Goal: Task Accomplishment & Management: Manage account settings

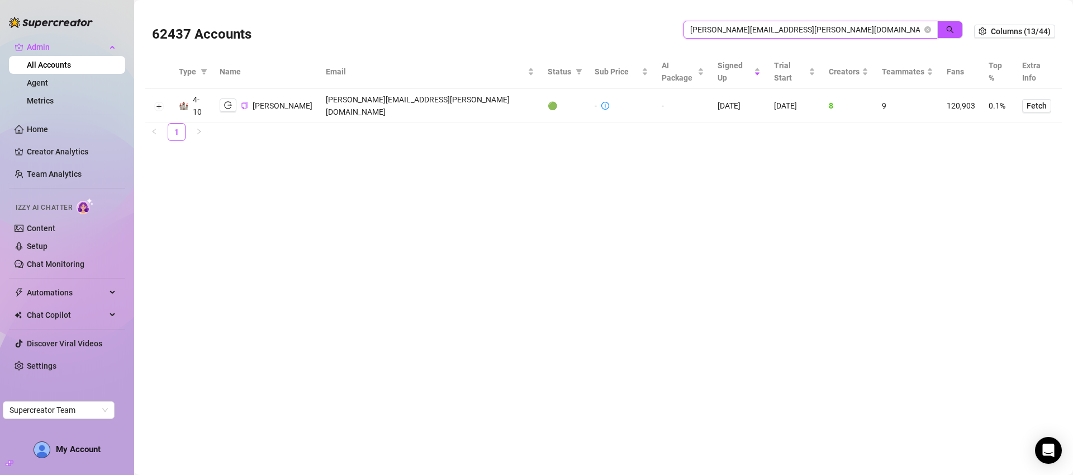
click at [790, 31] on input "[PERSON_NAME][EMAIL_ADDRESS][PERSON_NAME][DOMAIN_NAME]" at bounding box center [806, 29] width 232 height 12
paste input "Enquiries@odysseymangmentgroup"
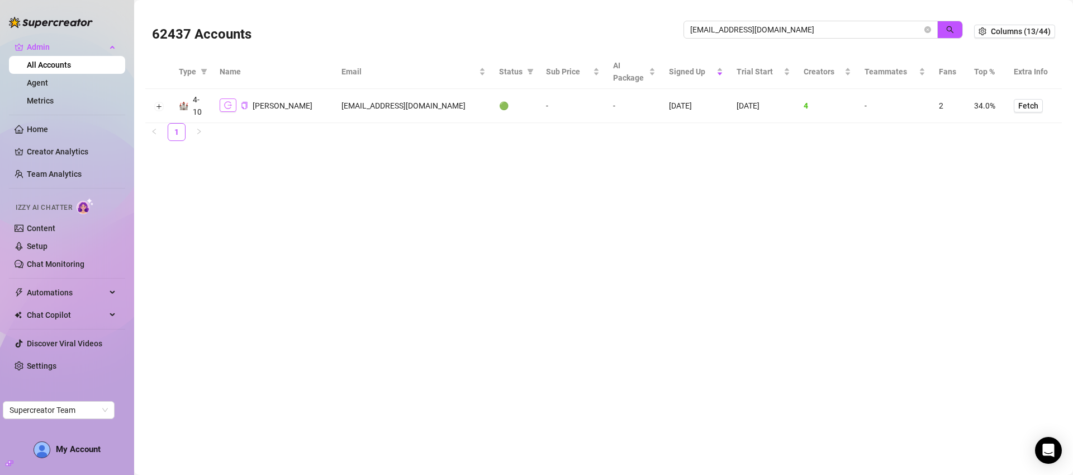
click at [226, 107] on icon "logout" at bounding box center [228, 105] width 8 height 8
click at [709, 23] on input "Enquiries@odysseymangmentgroup.com" at bounding box center [806, 29] width 232 height 12
click at [710, 23] on input "Enquiries@odysseymangmentgroup.com" at bounding box center [806, 29] width 232 height 12
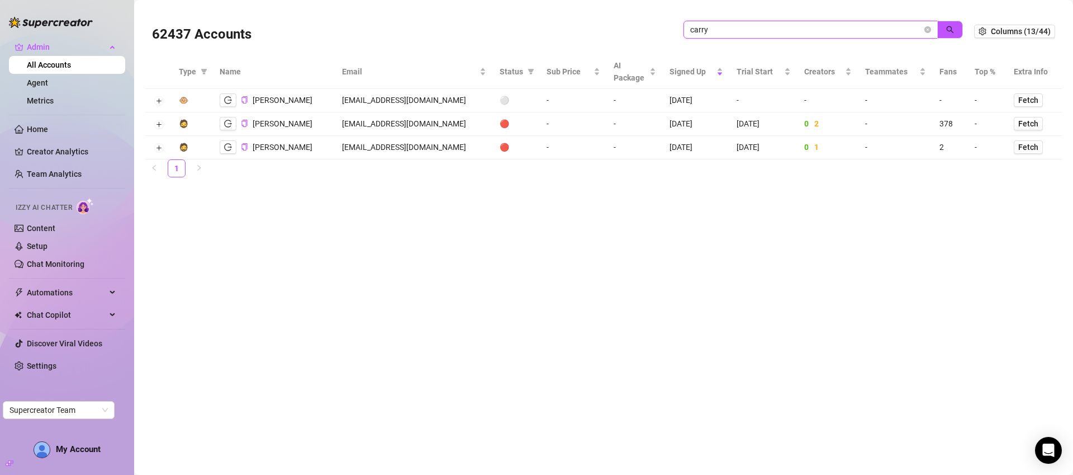
click at [722, 33] on input "carry" at bounding box center [806, 29] width 232 height 12
type input "fozy"
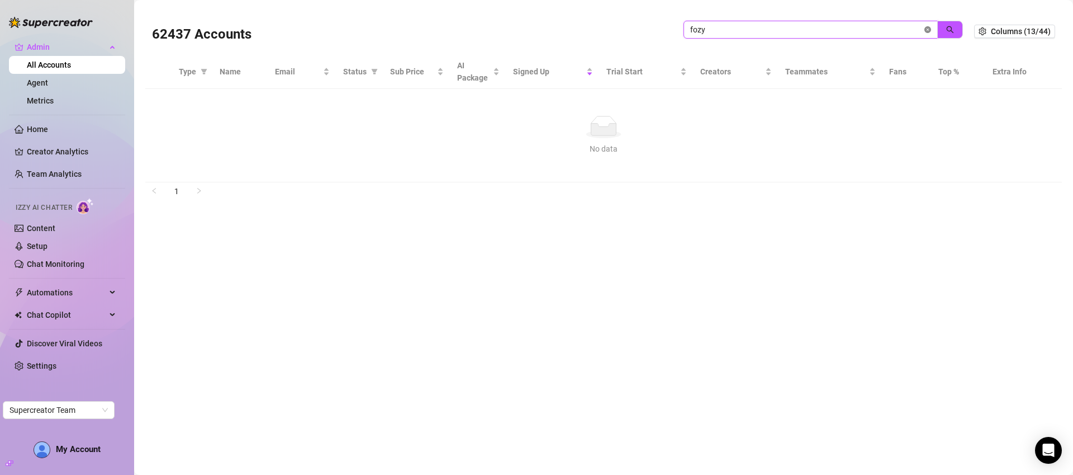
click at [929, 29] on icon "close-circle" at bounding box center [928, 29] width 7 height 7
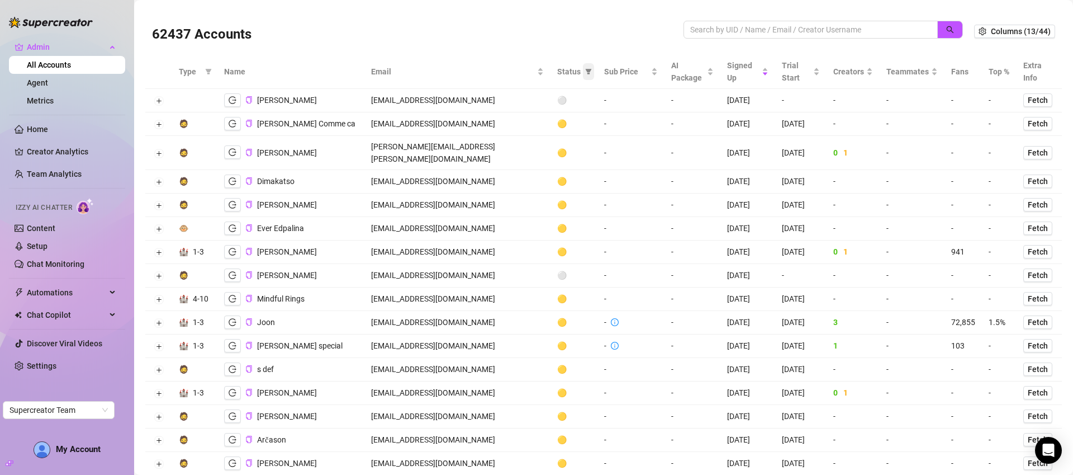
click at [586, 74] on icon "filter" at bounding box center [589, 72] width 6 height 6
click at [532, 125] on span "🟢 Active" at bounding box center [519, 129] width 37 height 9
checkbox input "true"
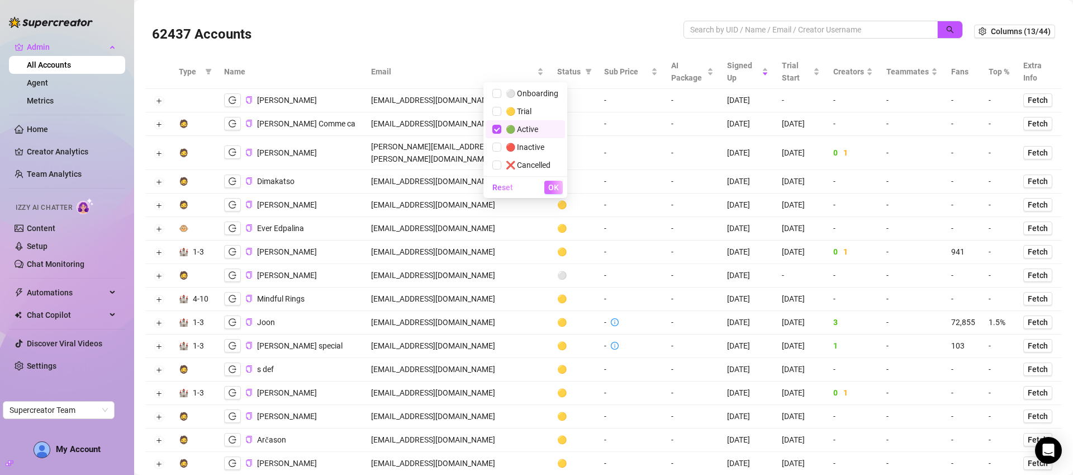
click at [551, 185] on span "OK" at bounding box center [553, 187] width 11 height 9
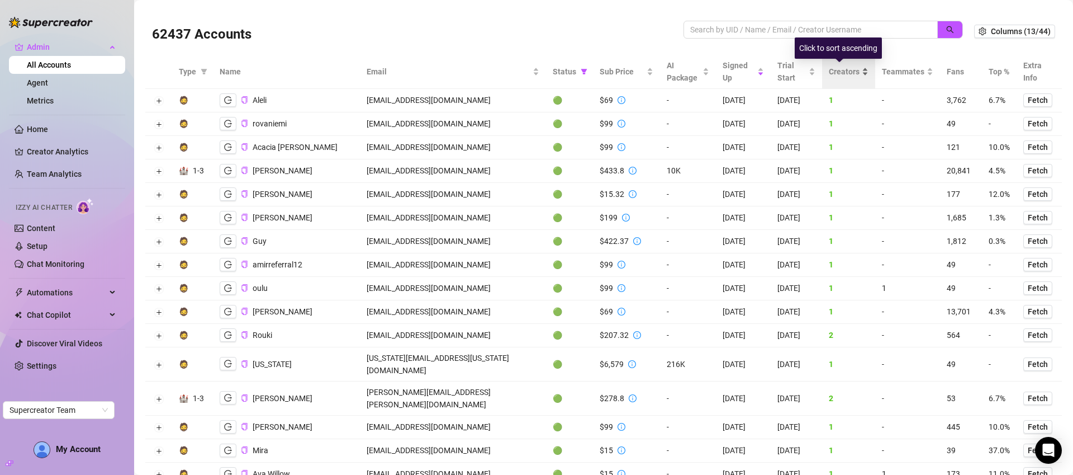
click at [847, 74] on span "Creators" at bounding box center [844, 71] width 31 height 12
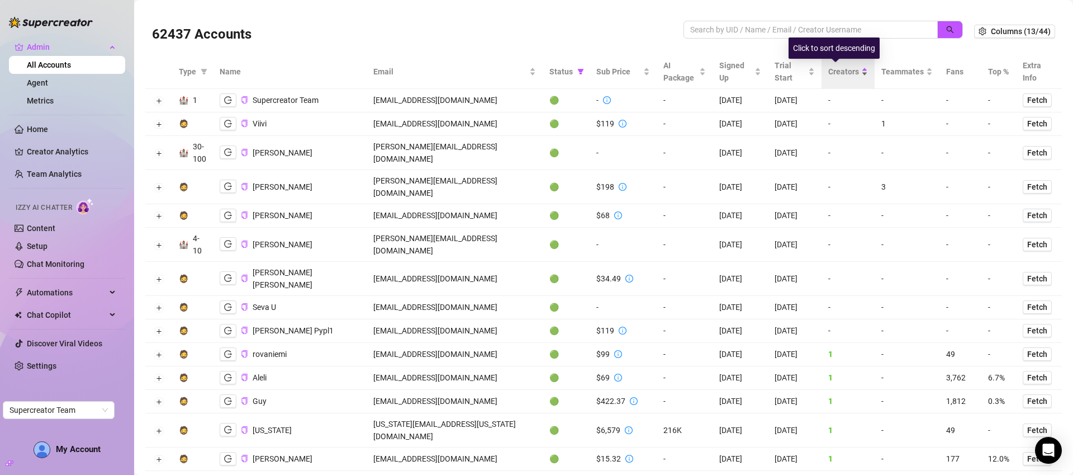
click at [859, 72] on div "Creators" at bounding box center [848, 71] width 40 height 12
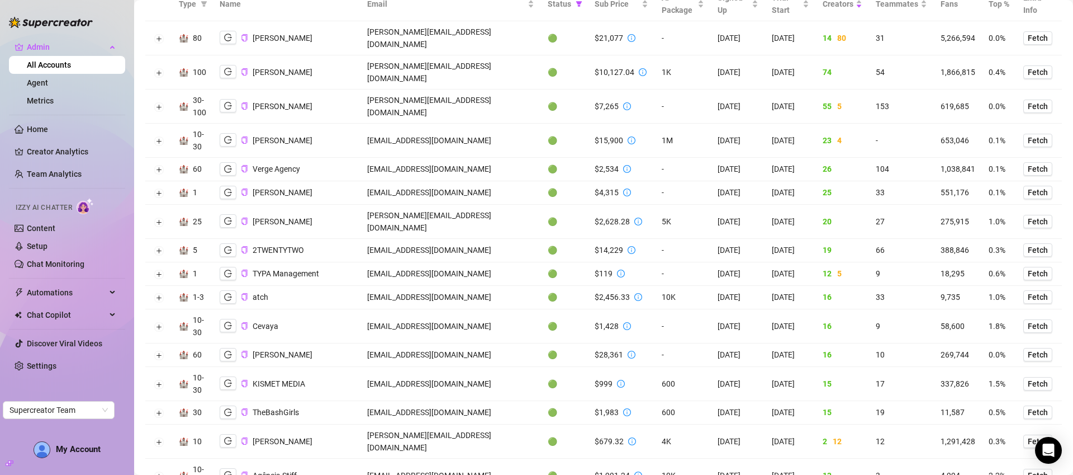
scroll to position [64, 0]
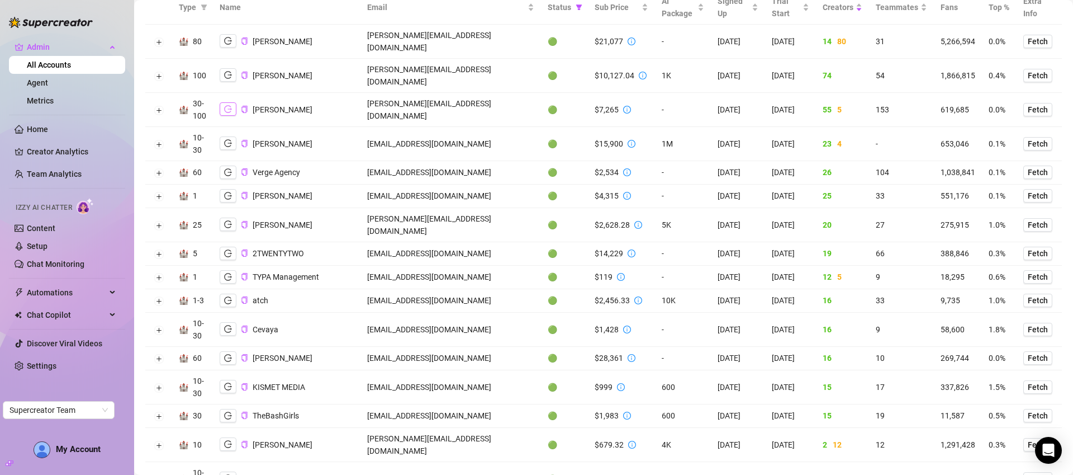
click at [229, 105] on icon "logout" at bounding box center [228, 109] width 8 height 8
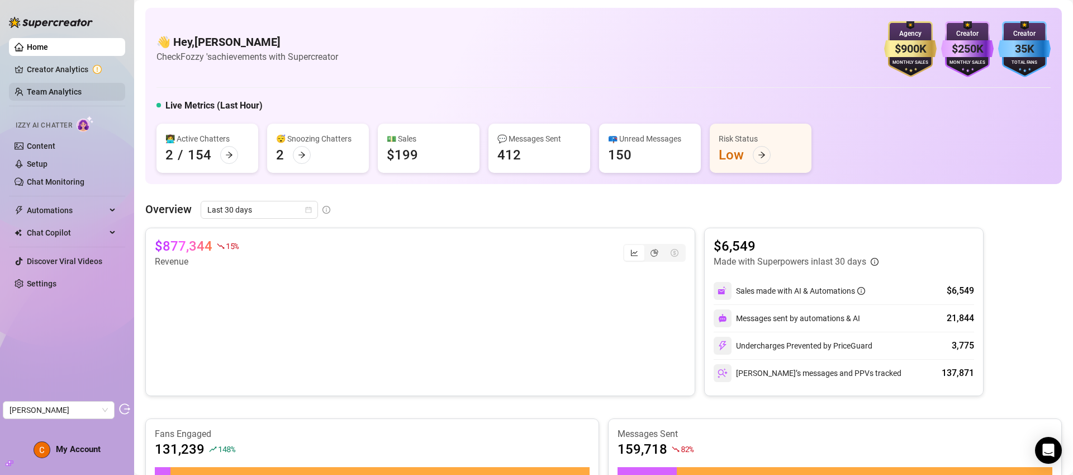
click at [63, 87] on link "Team Analytics" at bounding box center [54, 91] width 55 height 9
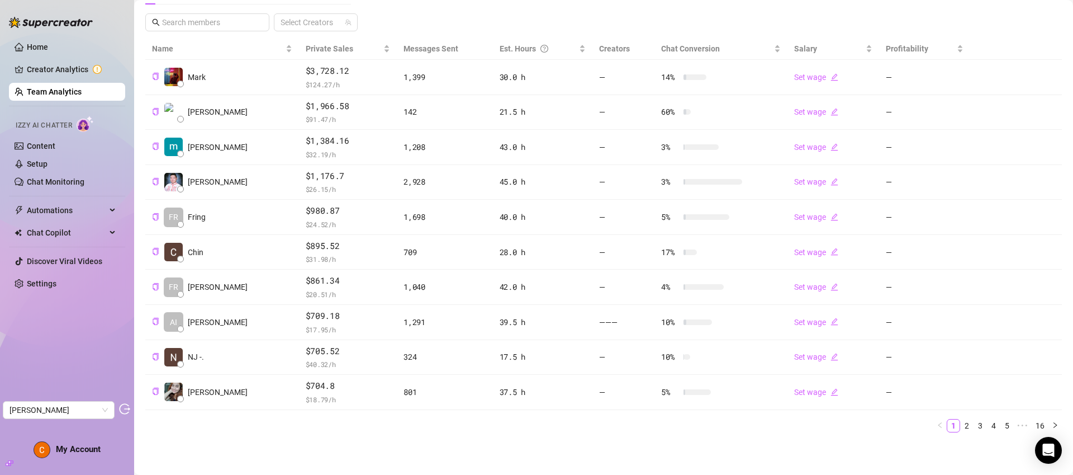
scroll to position [229, 0]
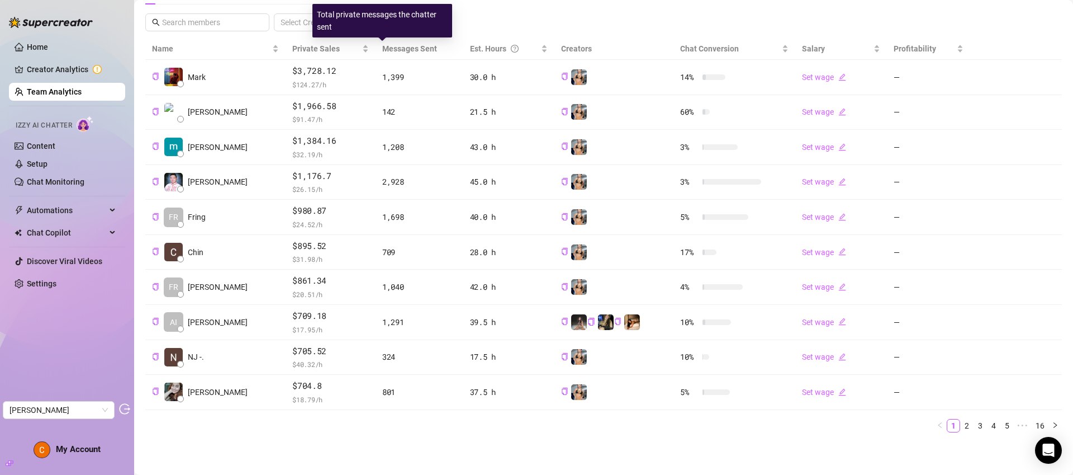
click at [400, 45] on span "Messages Sent" at bounding box center [409, 48] width 55 height 9
click at [961, 428] on link "2" at bounding box center [967, 425] width 12 height 12
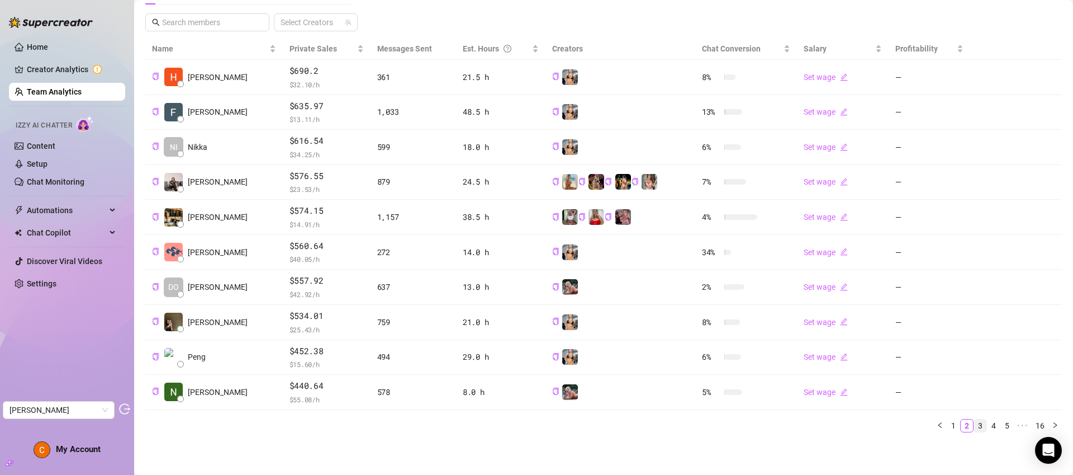
click at [974, 428] on link "3" at bounding box center [980, 425] width 12 height 12
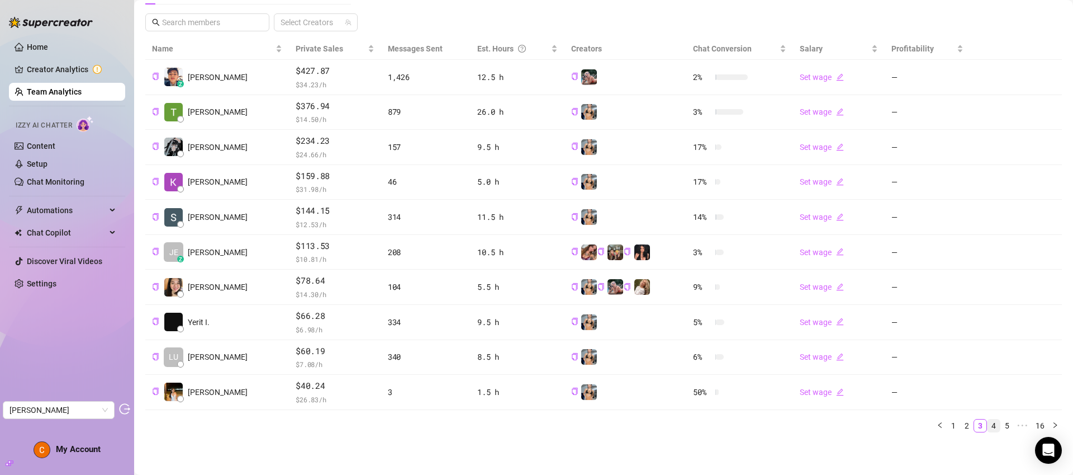
click at [988, 426] on link "4" at bounding box center [994, 425] width 12 height 12
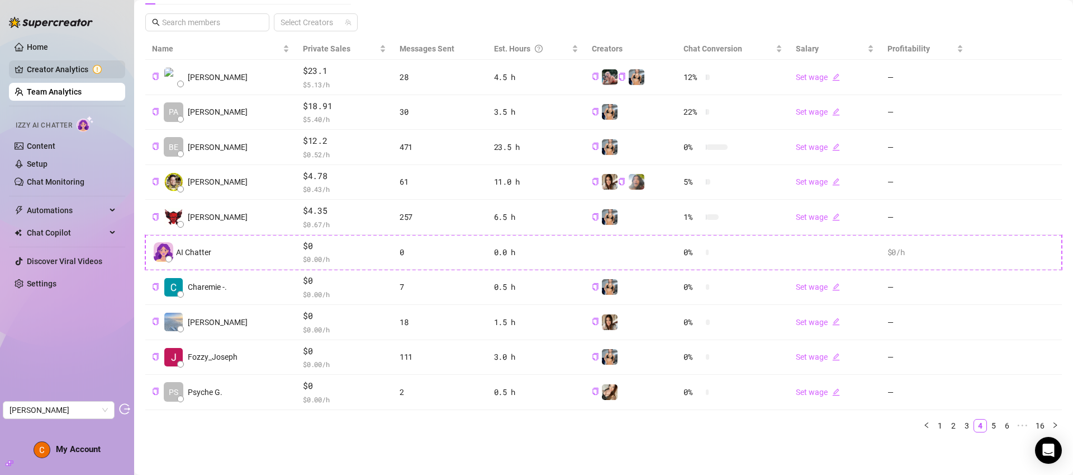
click at [52, 69] on link "Creator Analytics" at bounding box center [71, 69] width 89 height 18
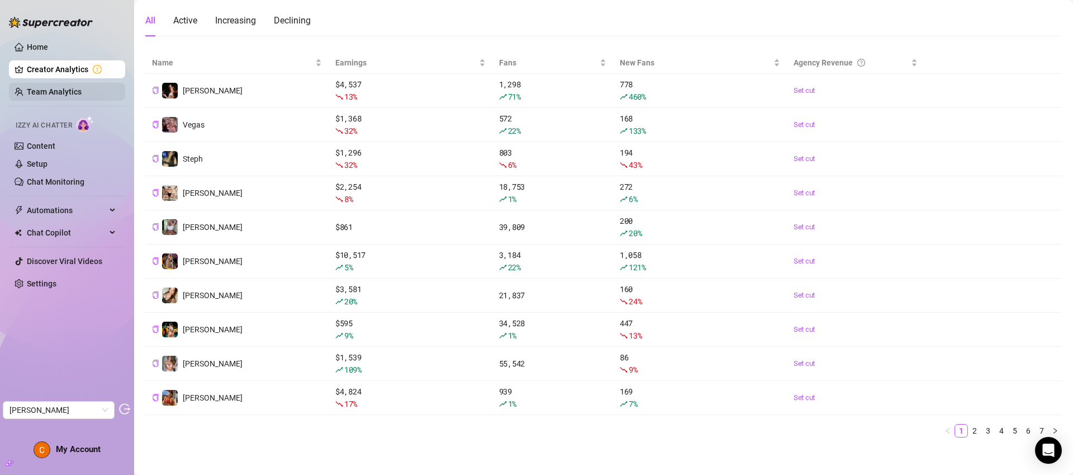
scroll to position [96, 0]
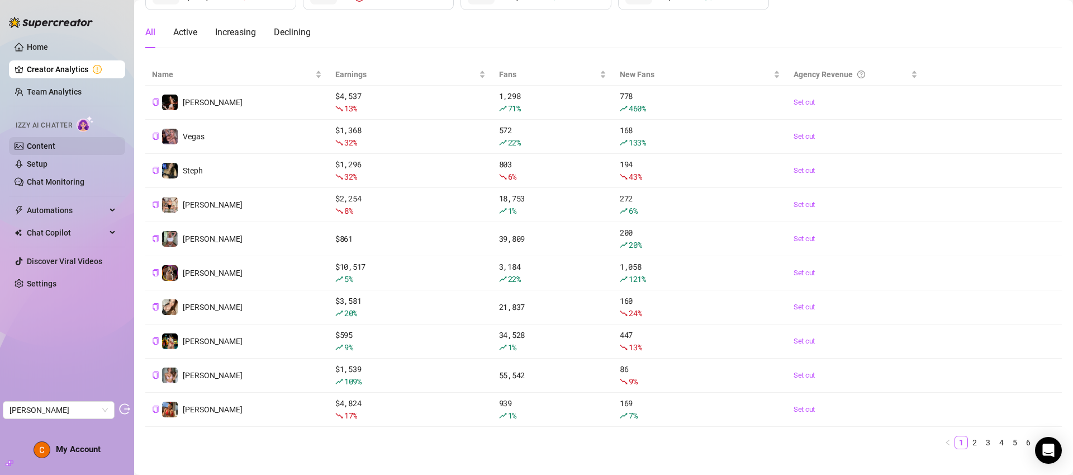
click at [55, 144] on link "Content" at bounding box center [41, 145] width 29 height 9
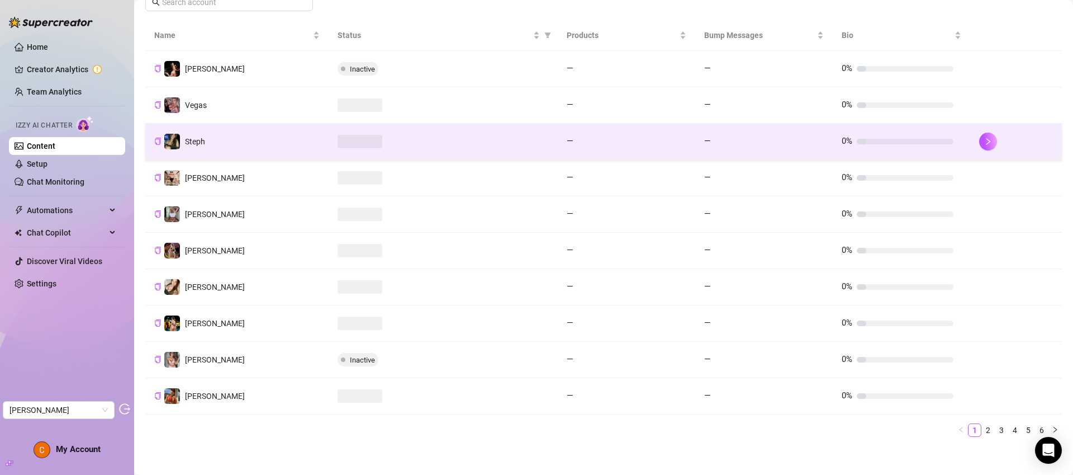
scroll to position [218, 0]
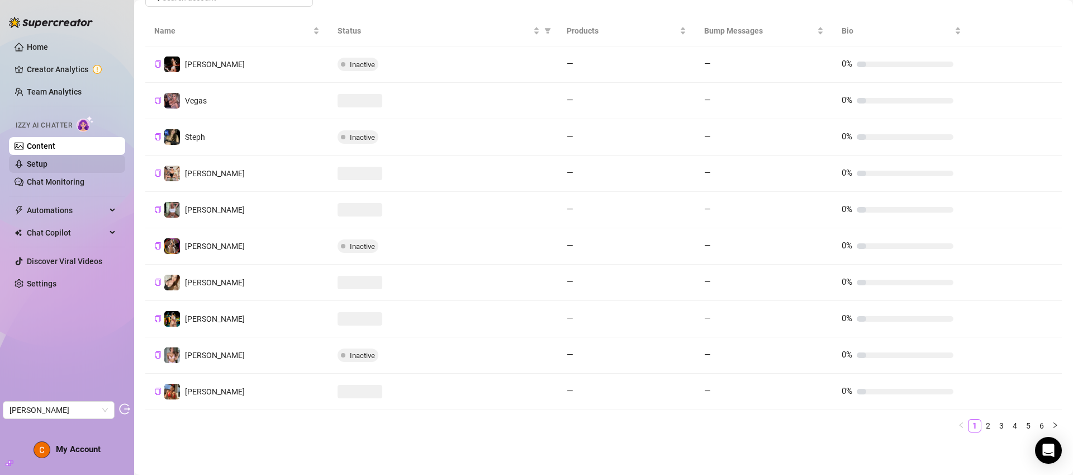
click at [48, 167] on link "Setup" at bounding box center [37, 163] width 21 height 9
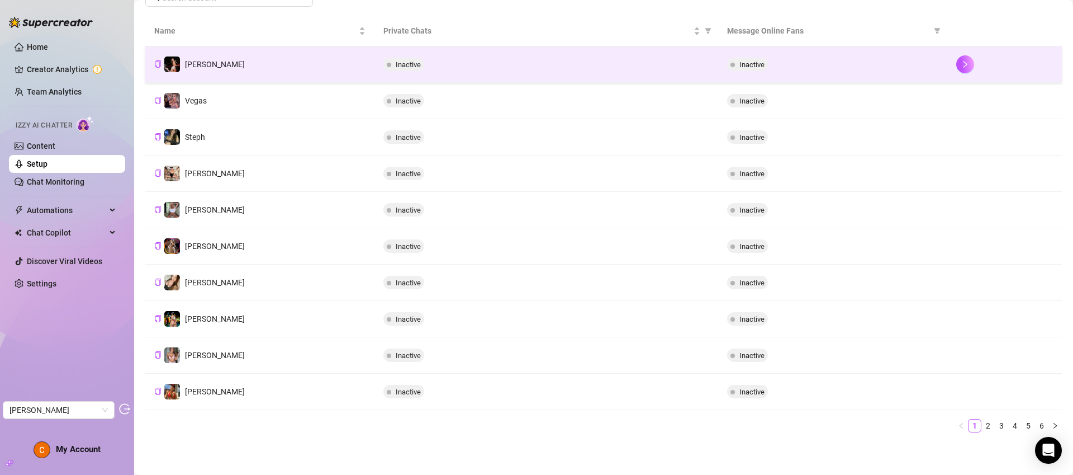
scroll to position [167, 0]
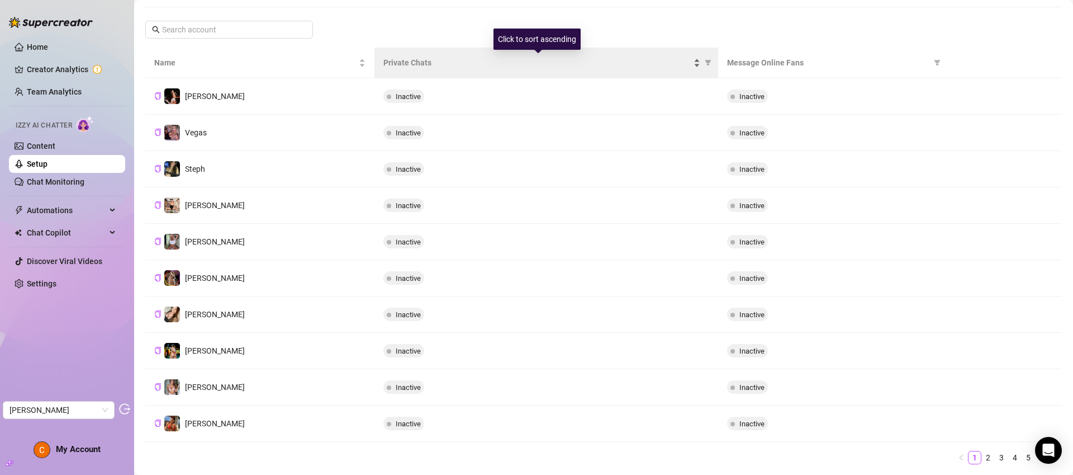
click at [438, 61] on span "Private Chats" at bounding box center [537, 62] width 308 height 12
click at [669, 60] on span "Private Chats" at bounding box center [537, 62] width 308 height 12
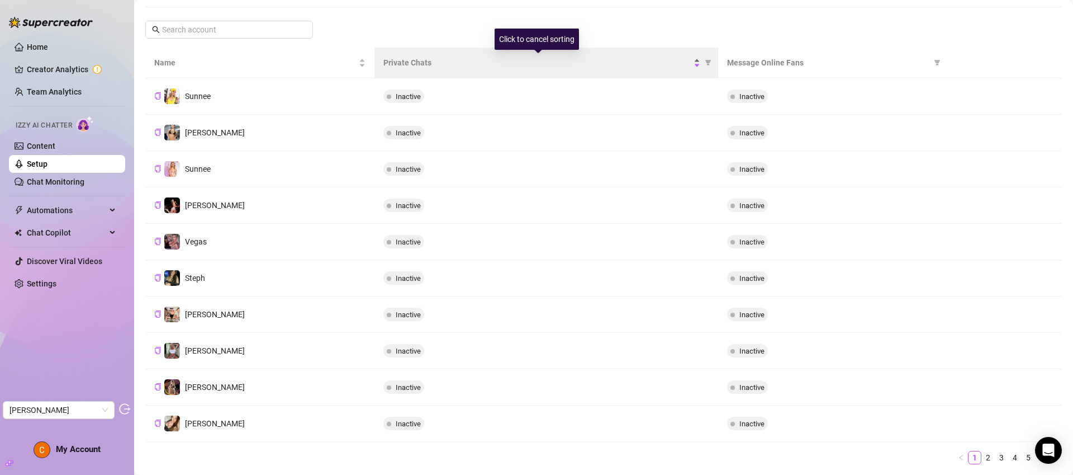
click at [669, 60] on span "Private Chats" at bounding box center [537, 62] width 308 height 12
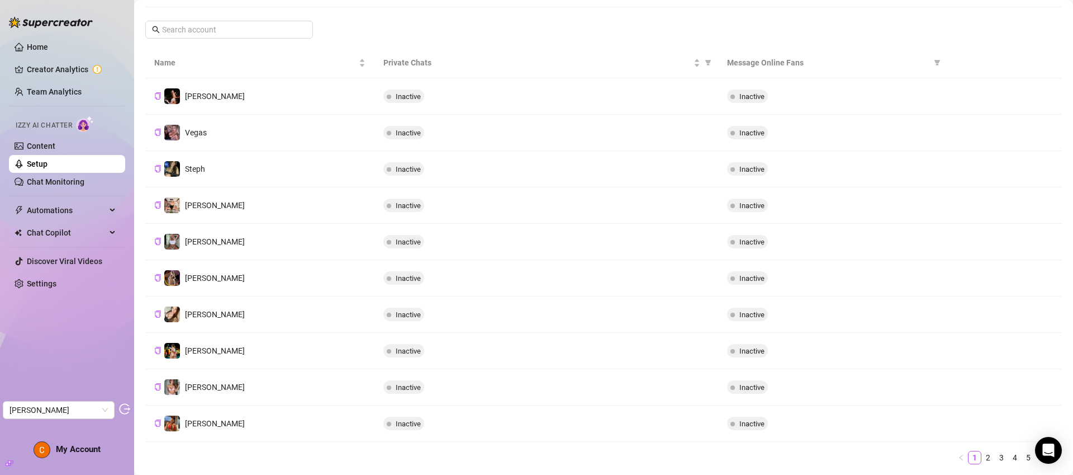
click at [663, 31] on div "Your AI Chat Assistant [PERSON_NAME] engages online fans, builds connections, f…" at bounding box center [603, 157] width 917 height 632
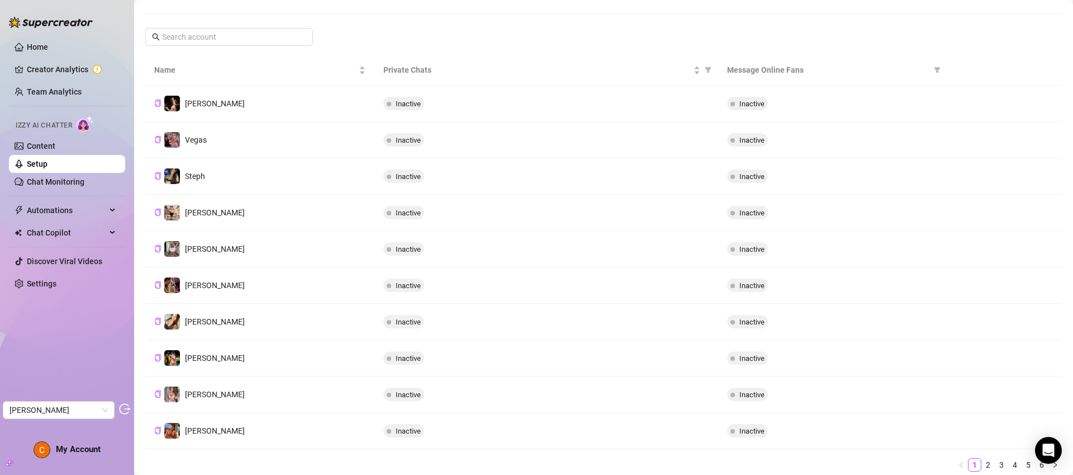
scroll to position [92, 0]
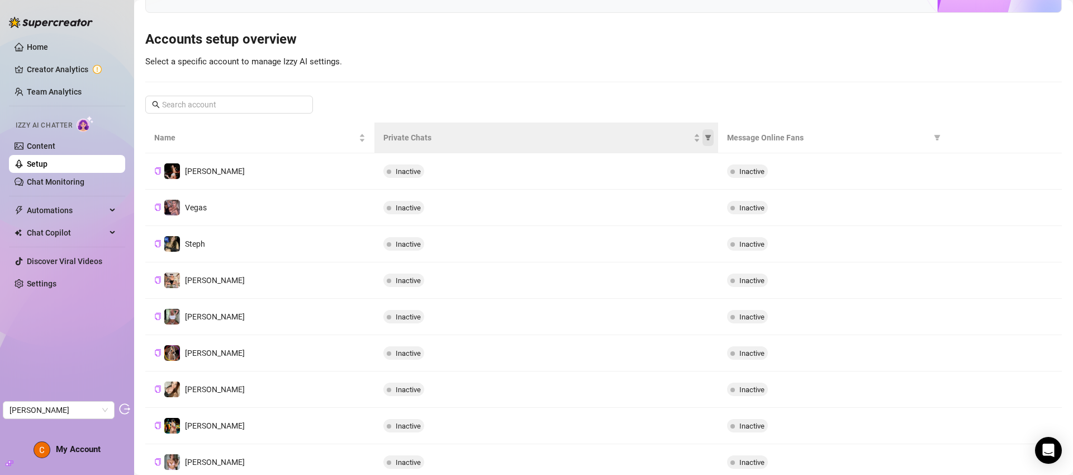
click at [707, 136] on span "Private Chats" at bounding box center [708, 137] width 11 height 17
click at [672, 113] on div "Your AI Chat Assistant [PERSON_NAME] engages online fans, builds connections, f…" at bounding box center [603, 232] width 917 height 632
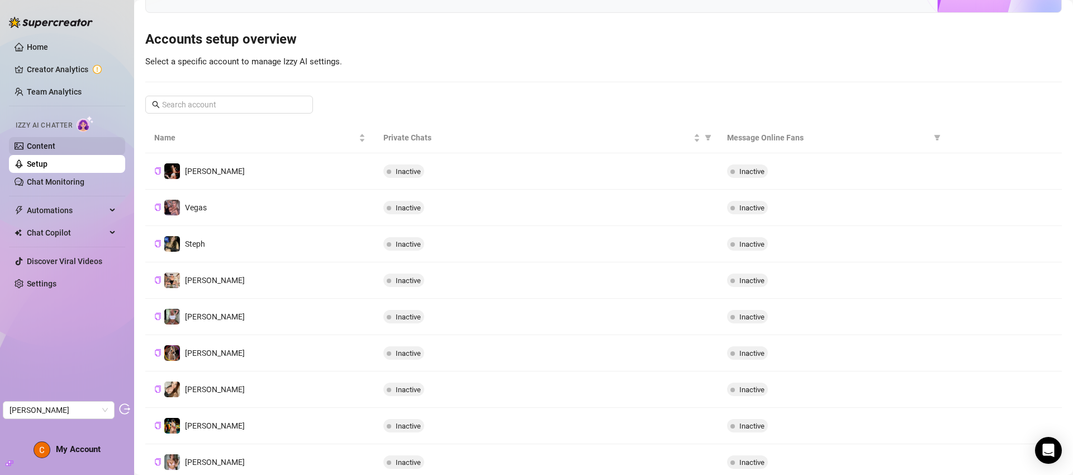
click at [55, 144] on link "Content" at bounding box center [41, 145] width 29 height 9
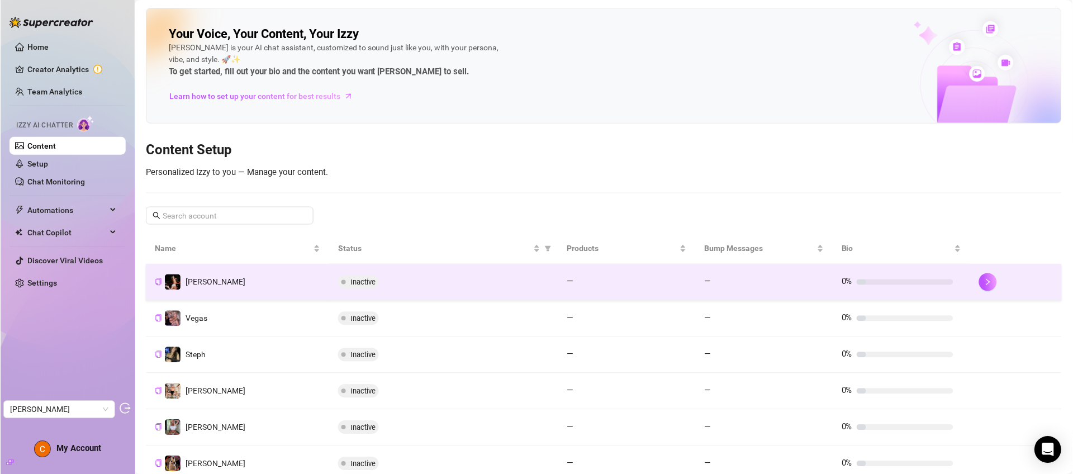
scroll to position [126, 0]
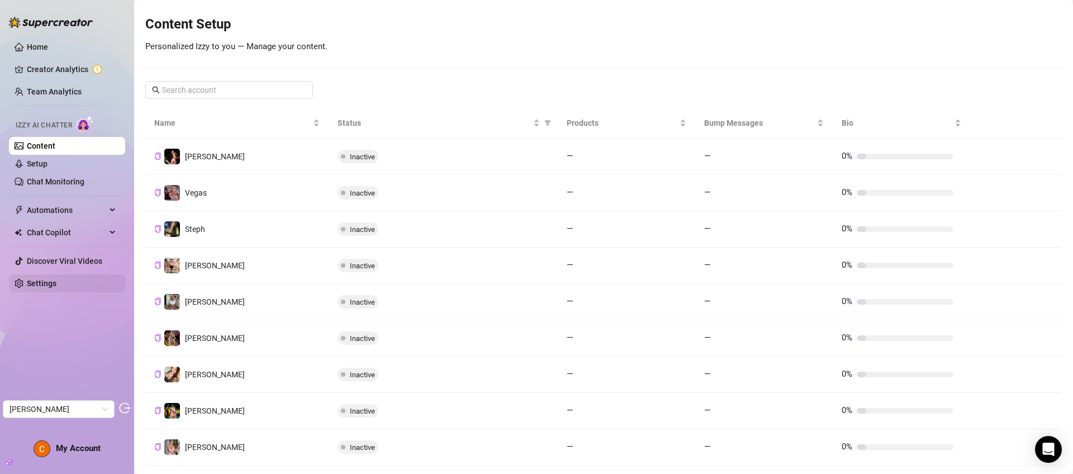
click at [56, 288] on link "Settings" at bounding box center [42, 283] width 30 height 9
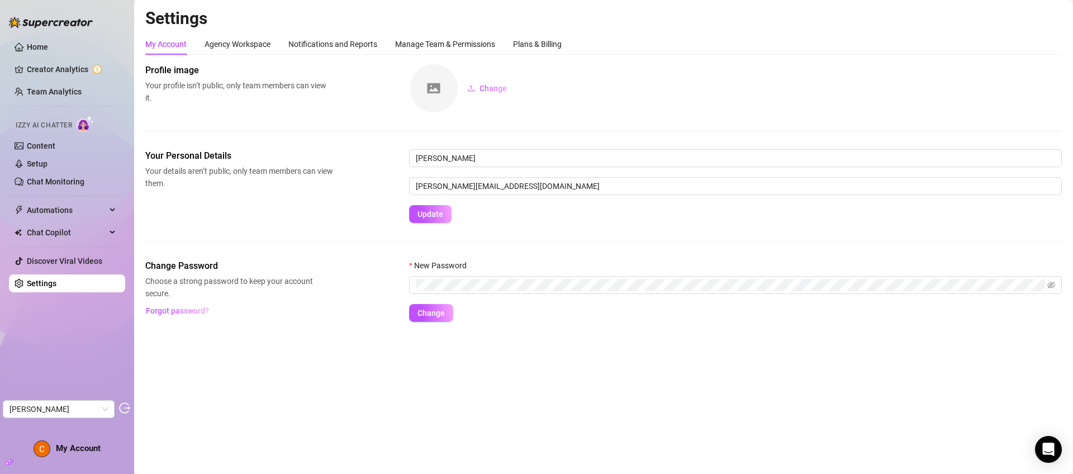
click at [544, 29] on h2 "Settings" at bounding box center [603, 18] width 917 height 21
click at [543, 38] on div "Plans & Billing" at bounding box center [537, 44] width 49 height 12
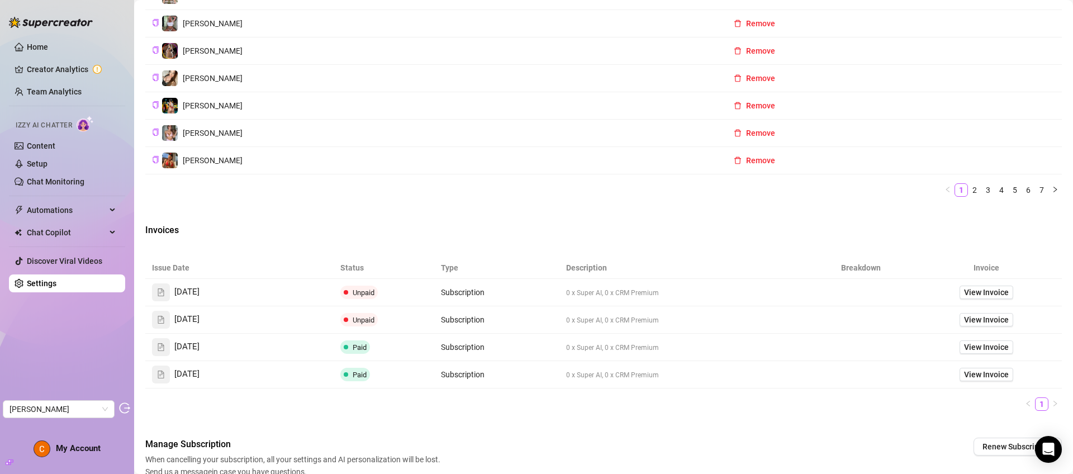
scroll to position [561, 0]
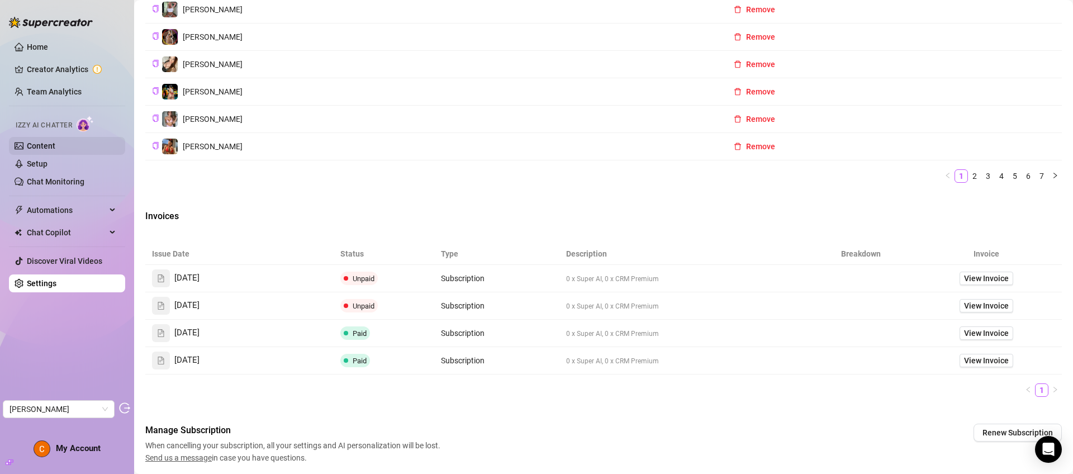
click at [55, 150] on link "Content" at bounding box center [41, 145] width 29 height 9
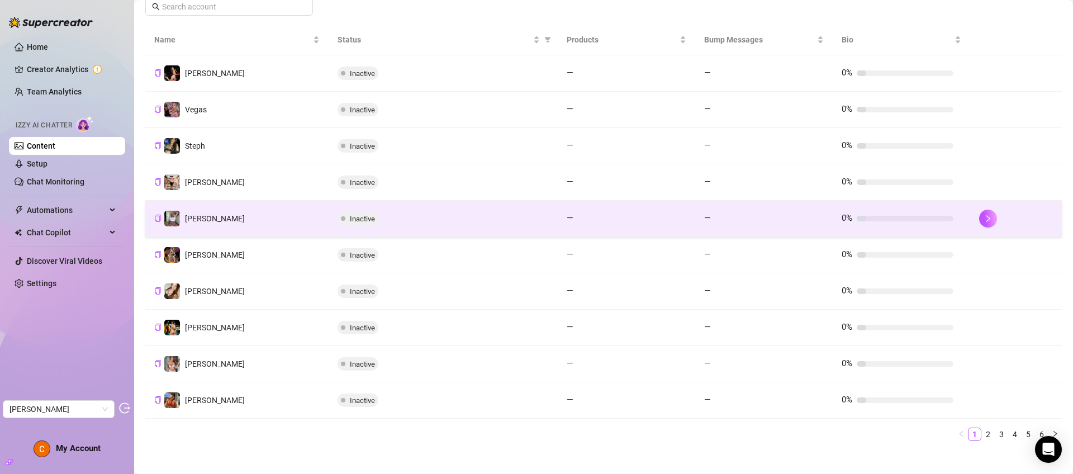
scroll to position [211, 0]
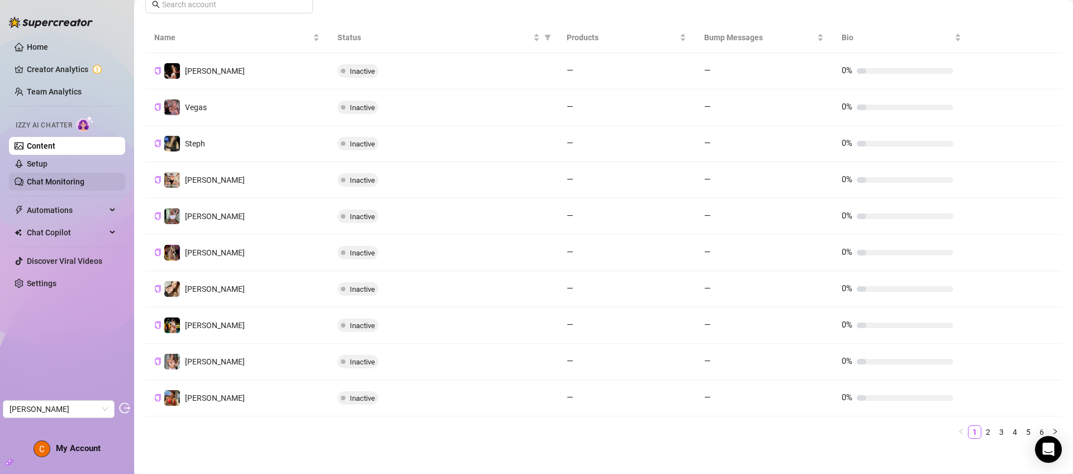
click at [68, 184] on link "Chat Monitoring" at bounding box center [56, 181] width 58 height 9
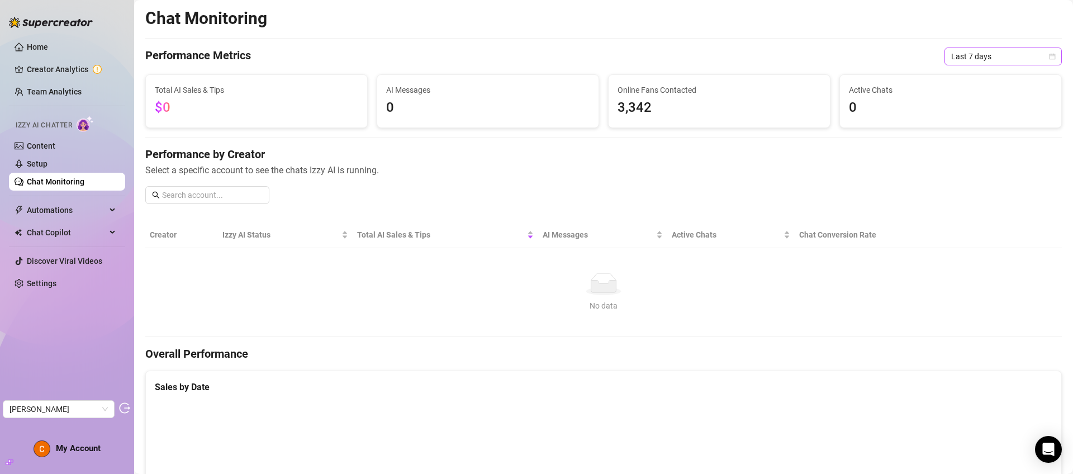
click at [983, 49] on span "Last 7 days" at bounding box center [1003, 56] width 104 height 17
click at [996, 135] on div "Last 90 days" at bounding box center [994, 132] width 99 height 12
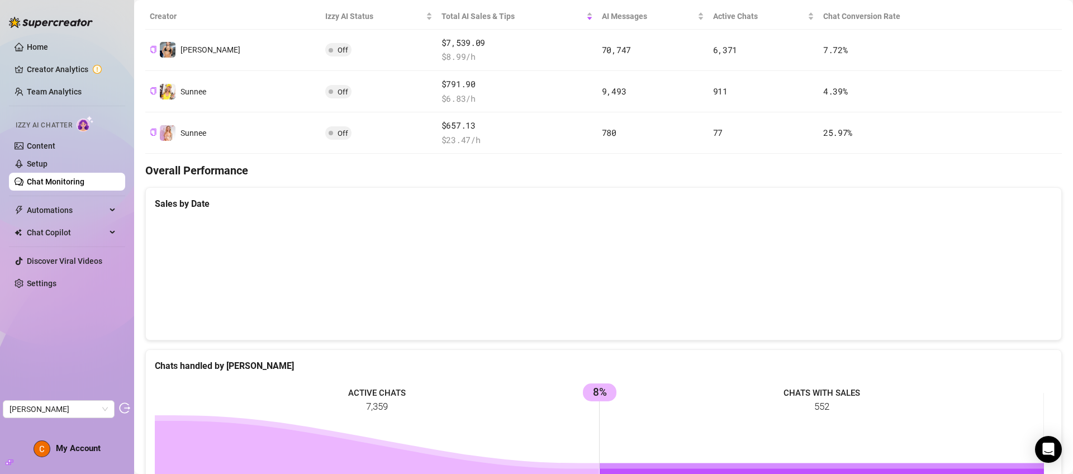
scroll to position [229, 0]
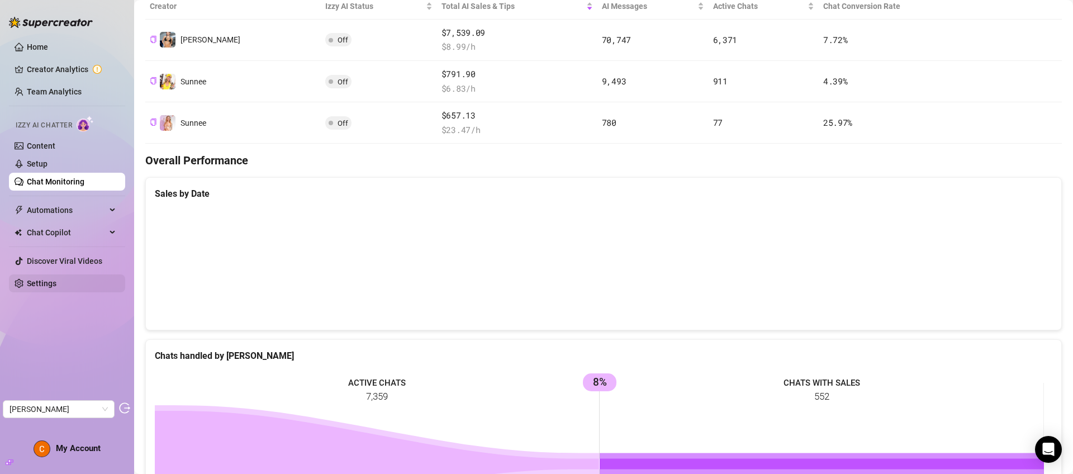
click at [56, 284] on link "Settings" at bounding box center [42, 283] width 30 height 9
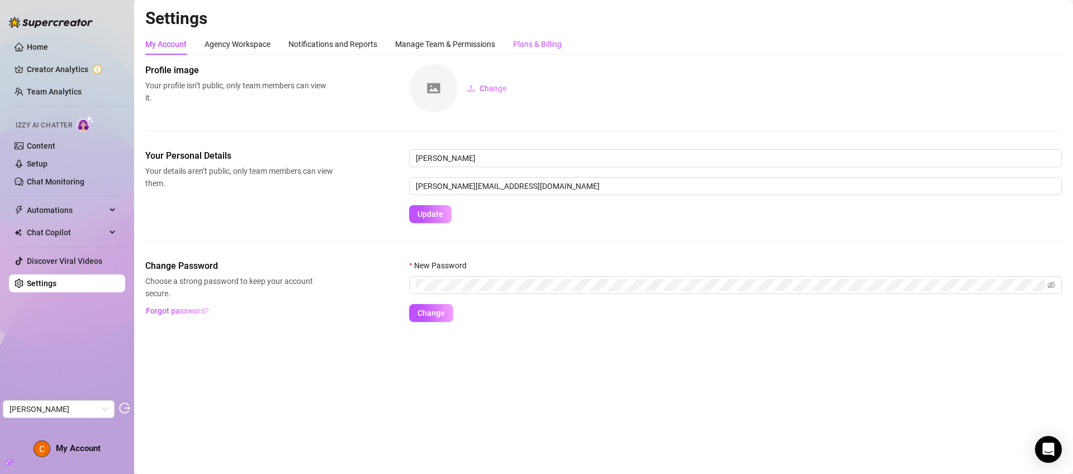
click at [535, 38] on div "Plans & Billing" at bounding box center [537, 44] width 49 height 12
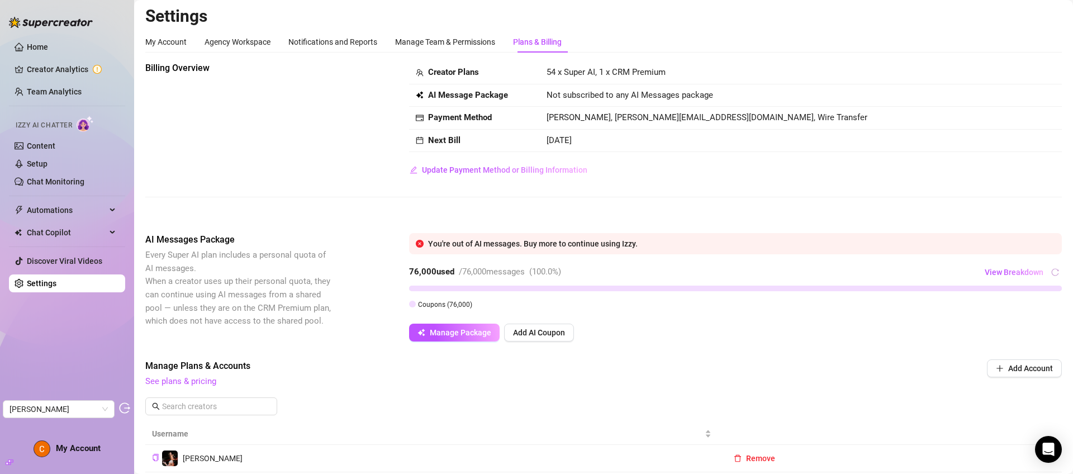
scroll to position [2, 0]
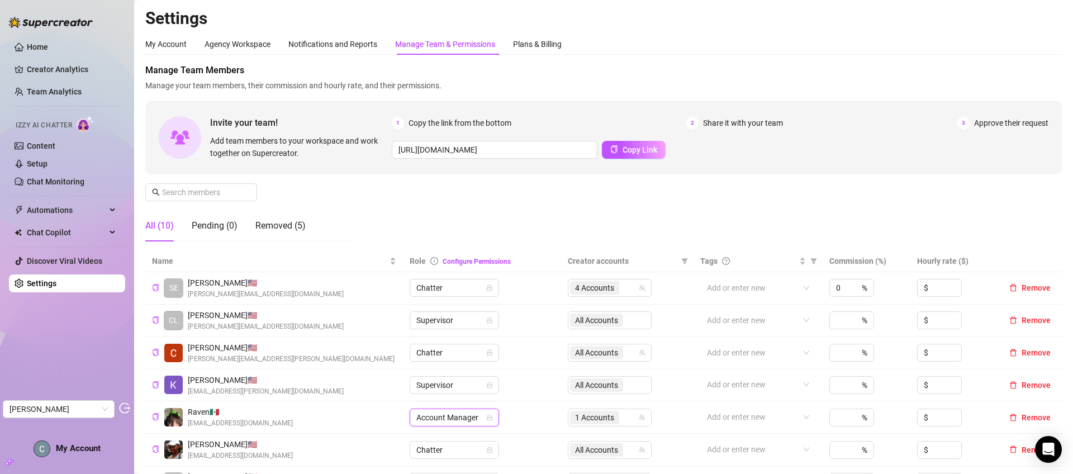
scroll to position [289, 0]
